Goal: Information Seeking & Learning: Check status

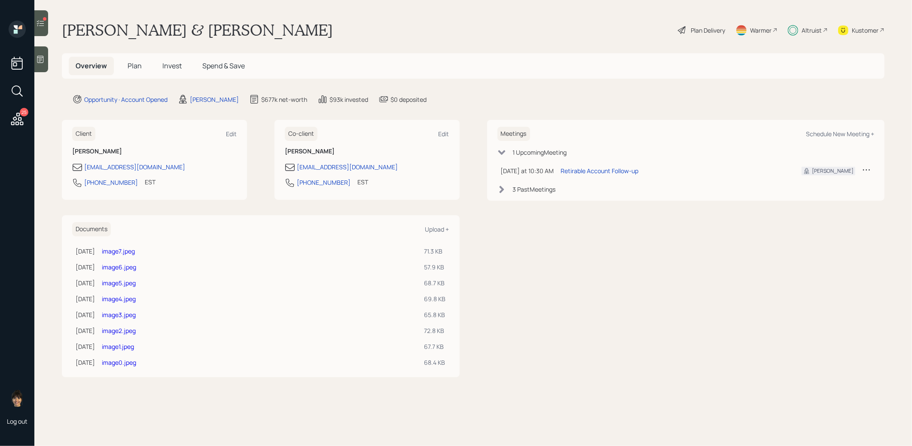
click at [172, 65] on span "Invest" at bounding box center [171, 65] width 19 height 9
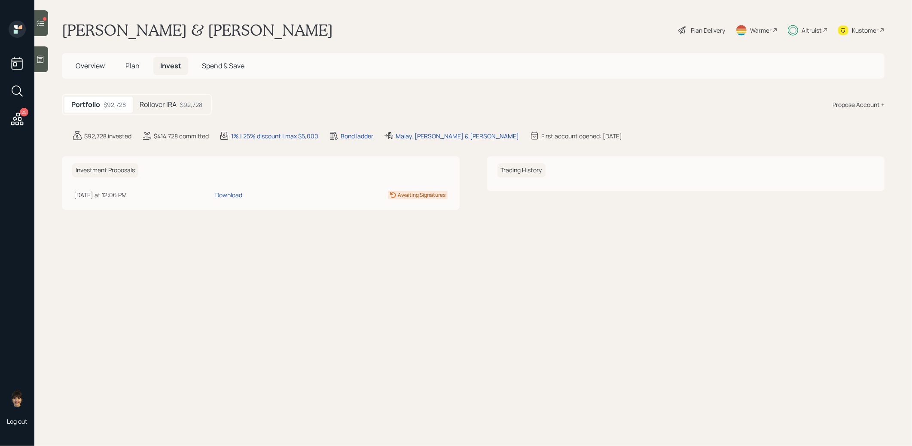
click at [167, 106] on h5 "Rollover IRA" at bounding box center [158, 104] width 37 height 8
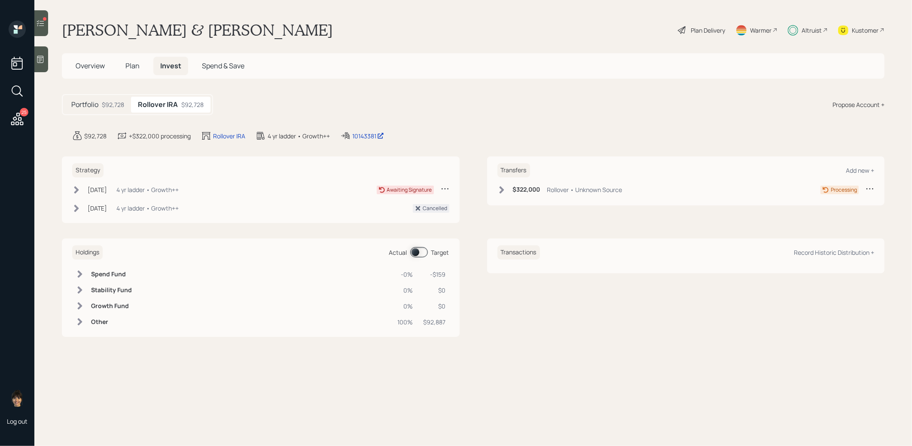
click at [77, 189] on icon at bounding box center [76, 189] width 5 height 7
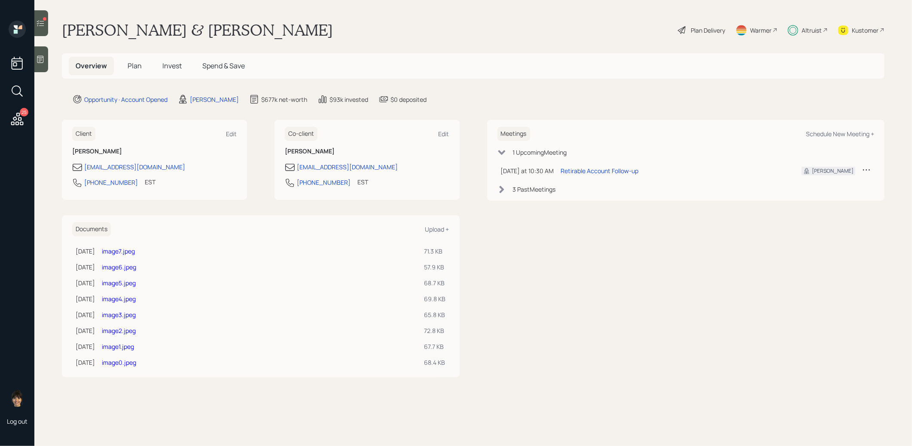
click at [131, 66] on span "Plan" at bounding box center [135, 65] width 14 height 9
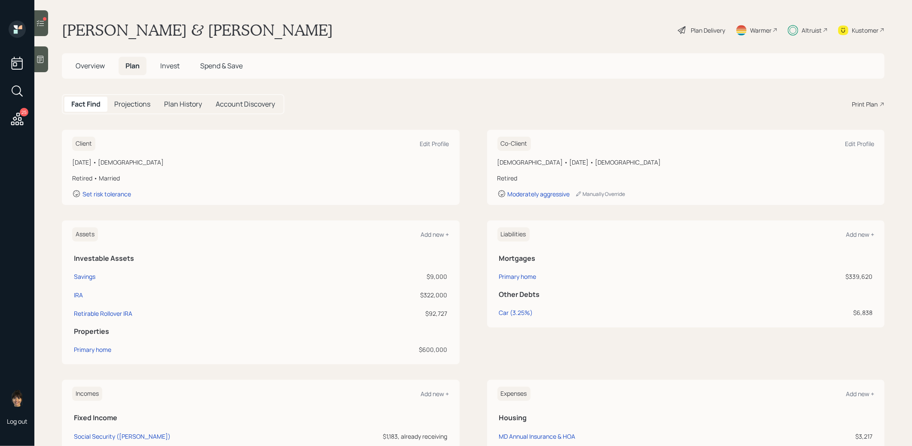
click at [90, 65] on span "Overview" at bounding box center [90, 65] width 29 height 9
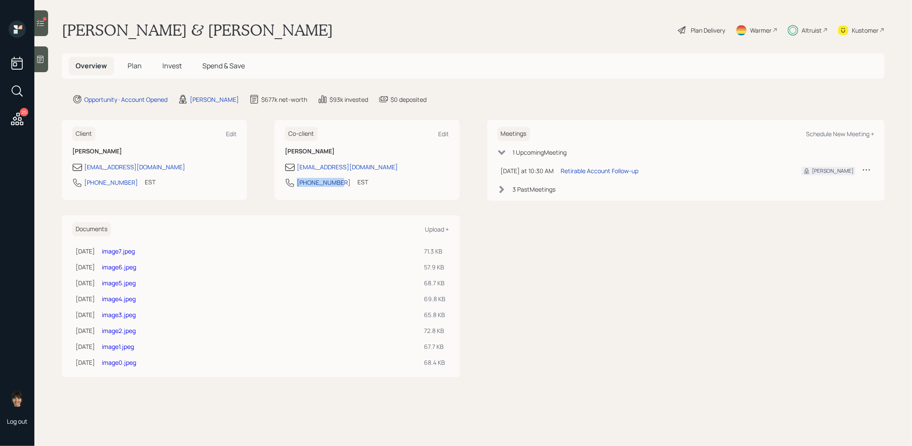
drag, startPoint x: 337, startPoint y: 183, endPoint x: 297, endPoint y: 184, distance: 39.9
click at [297, 184] on div "667-453-0552 EST Currently 2:16 PM" at bounding box center [367, 184] width 164 height 15
copy div "667-453-0552"
click at [173, 66] on span "Invest" at bounding box center [171, 65] width 19 height 9
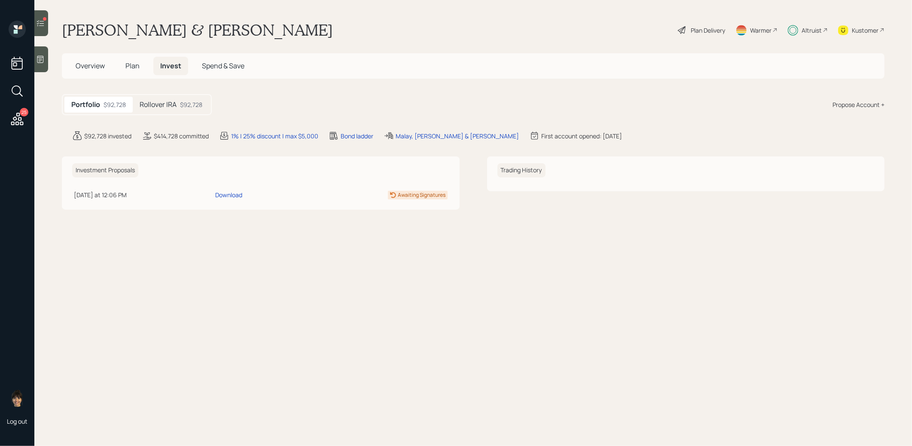
click at [165, 104] on h5 "Rollover IRA" at bounding box center [158, 104] width 37 height 8
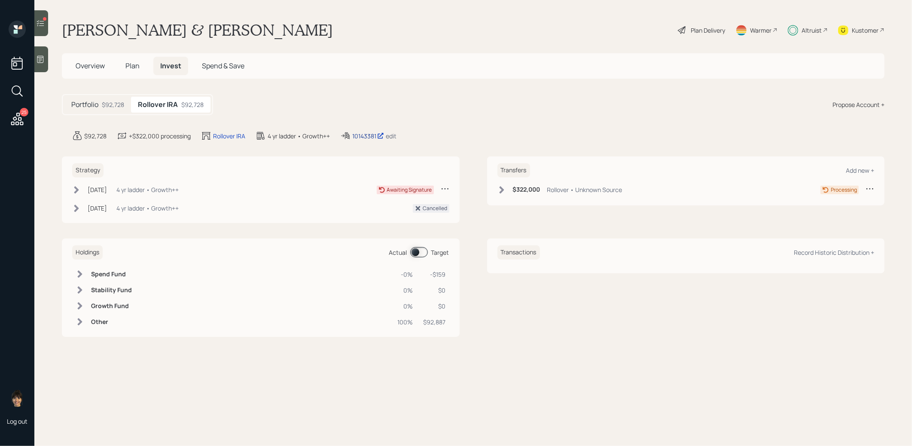
click at [365, 137] on div "10143381" at bounding box center [368, 135] width 32 height 9
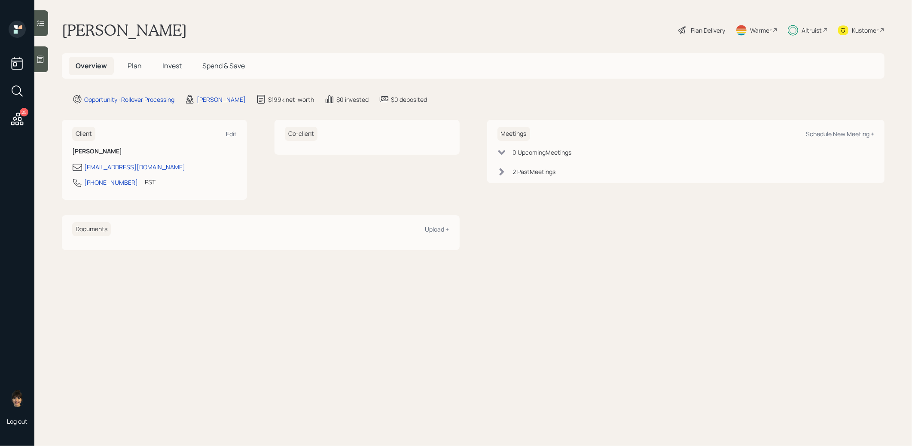
click at [133, 68] on span "Plan" at bounding box center [135, 65] width 14 height 9
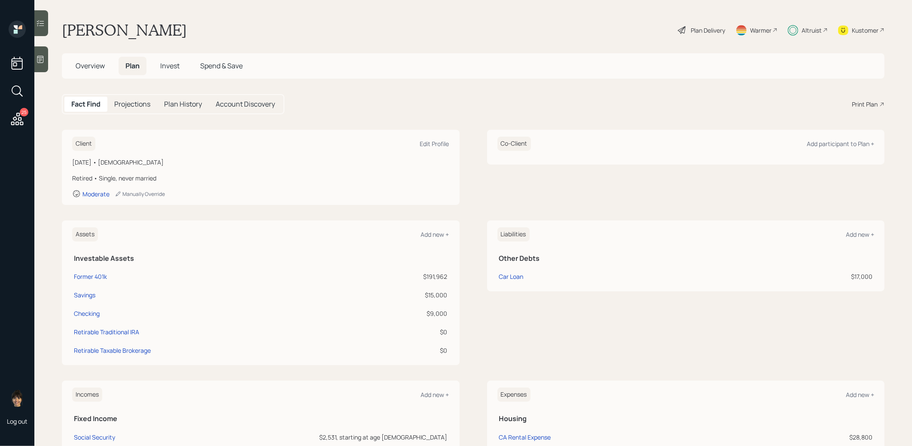
click at [167, 65] on span "Invest" at bounding box center [169, 65] width 19 height 9
